Goal: Information Seeking & Learning: Learn about a topic

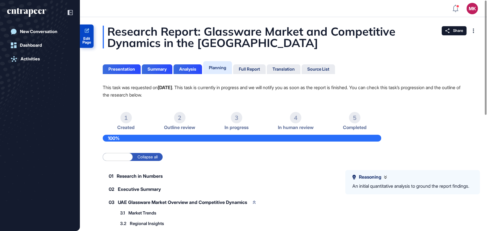
click at [88, 43] on span "Edit Page" at bounding box center [87, 40] width 14 height 7
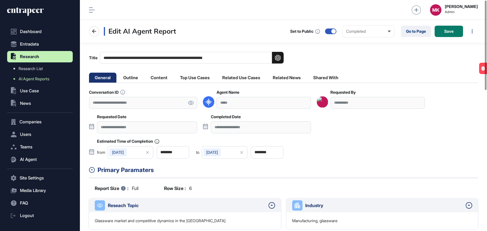
click at [195, 105] on link at bounding box center [190, 103] width 13 height 12
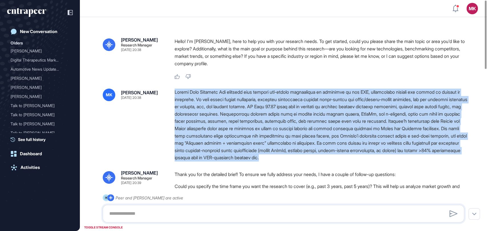
drag, startPoint x: 171, startPoint y: 90, endPoint x: 471, endPoint y: 159, distance: 307.3
copy div "Loremi Dolo Sitametc Adi elitsedd eius tempori utl-etdolo magnaaliqua en admini…"
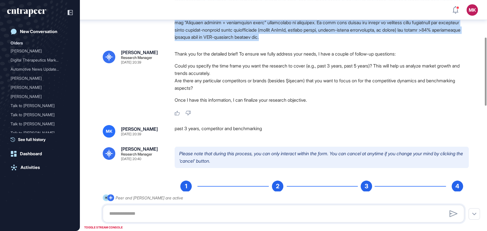
scroll to position [130, 0]
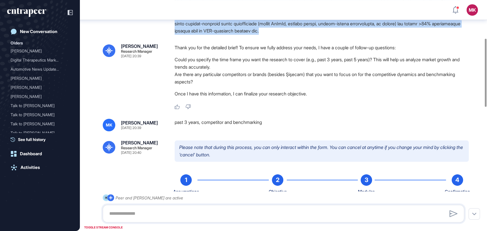
drag, startPoint x: 256, startPoint y: 124, endPoint x: 169, endPoint y: 122, distance: 86.4
click at [169, 122] on div "MK Meriç Karadayı [DATE] 20:39 past 3 years, competitor and benchmarking" at bounding box center [283, 125] width 361 height 13
copy div "[PERSON_NAME] [DATE] 20:39 past 3 years, competitor and benchmarking"
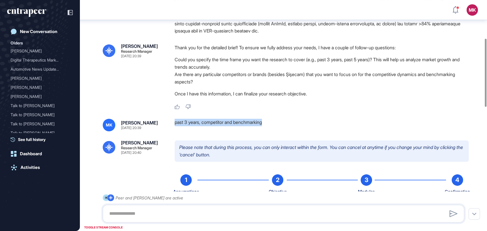
click at [173, 124] on div "MK Meriç Karadayı [DATE] 20:39 past 3 years, competitor and benchmarking" at bounding box center [283, 125] width 361 height 13
copy div "past 3 years, competitor and benchmarking"
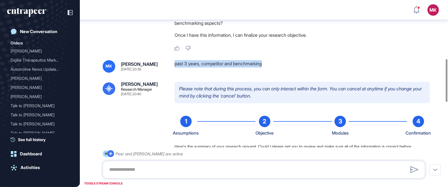
scroll to position [288, 0]
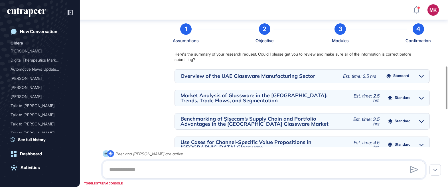
click at [186, 35] on div "1" at bounding box center [185, 28] width 11 height 11
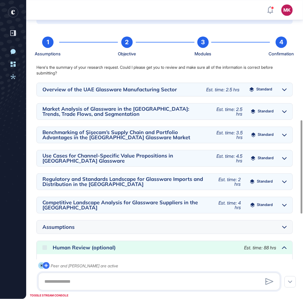
scroll to position [383, 0]
